Goal: Find specific page/section: Find specific page/section

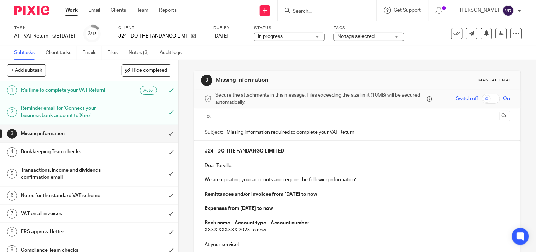
click at [264, 58] on div "Subtasks Client tasks Emails Files Notes (3) Audit logs" at bounding box center [268, 53] width 536 height 14
click at [139, 51] on link "Notes (3)" at bounding box center [142, 53] width 26 height 14
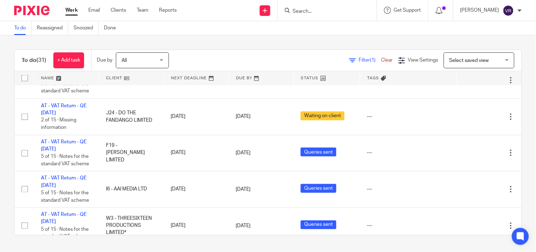
scroll to position [39, 0]
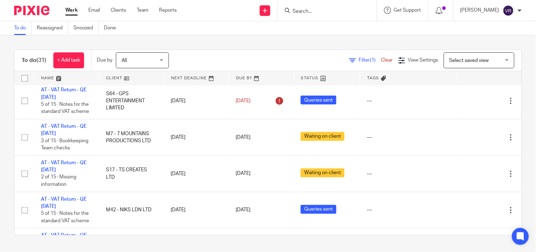
click at [337, 11] on input "Search" at bounding box center [324, 11] width 64 height 6
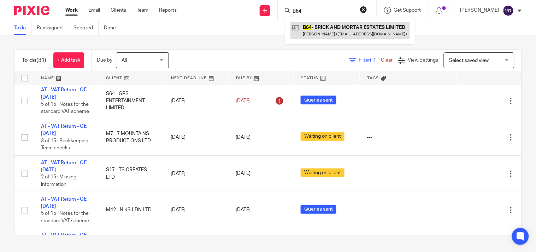
type input "B64"
click at [332, 29] on link at bounding box center [351, 30] width 120 height 16
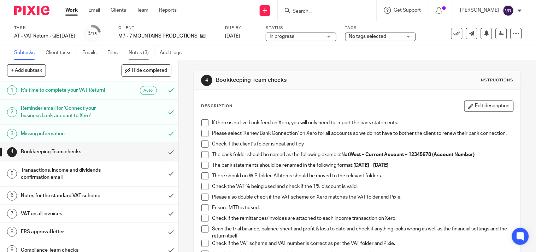
click at [140, 52] on link "Notes (3)" at bounding box center [142, 53] width 26 height 14
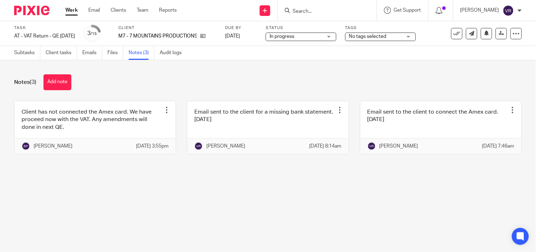
click at [320, 11] on input "Search" at bounding box center [324, 11] width 64 height 6
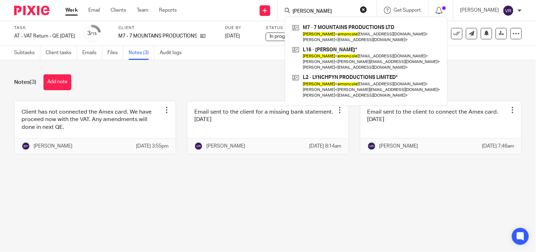
type input "simon cole"
click at [337, 9] on input "simon cole" at bounding box center [324, 11] width 64 height 6
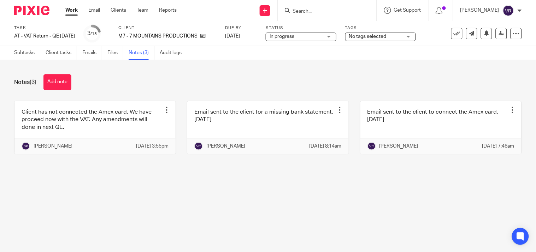
click at [248, 65] on div "Notes (3) Add note Client has not connected the Amex card. We have proceed now …" at bounding box center [268, 119] width 536 height 119
click at [316, 12] on input "Search" at bounding box center [324, 11] width 64 height 6
paste input "SAG-AFTRA"
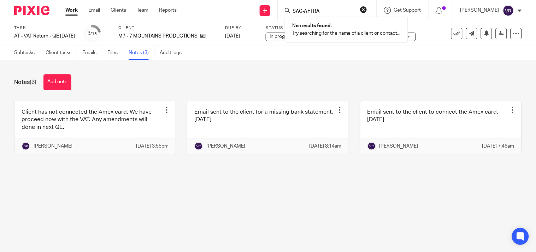
click at [340, 11] on input "SAG-AFTRA" at bounding box center [324, 11] width 64 height 6
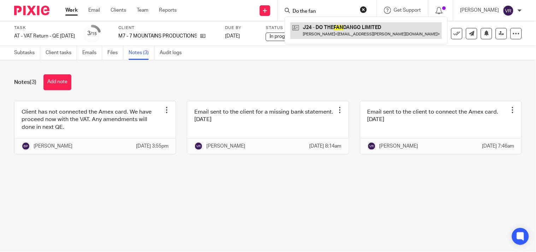
type input "Do the fan"
click at [333, 31] on link at bounding box center [367, 30] width 152 height 16
